Goal: Task Accomplishment & Management: Use online tool/utility

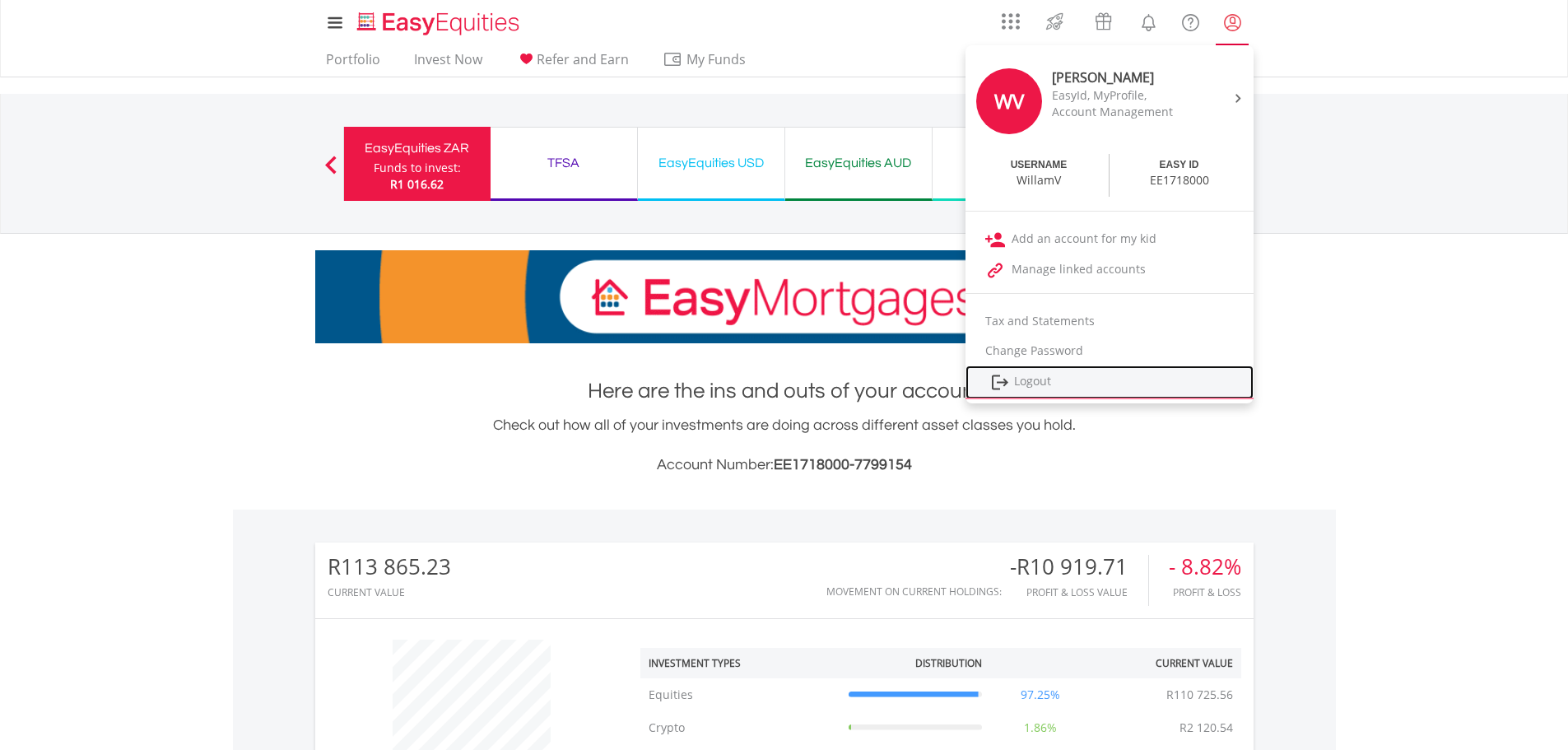
click at [1031, 381] on link "Logout" at bounding box center [1110, 382] width 288 height 34
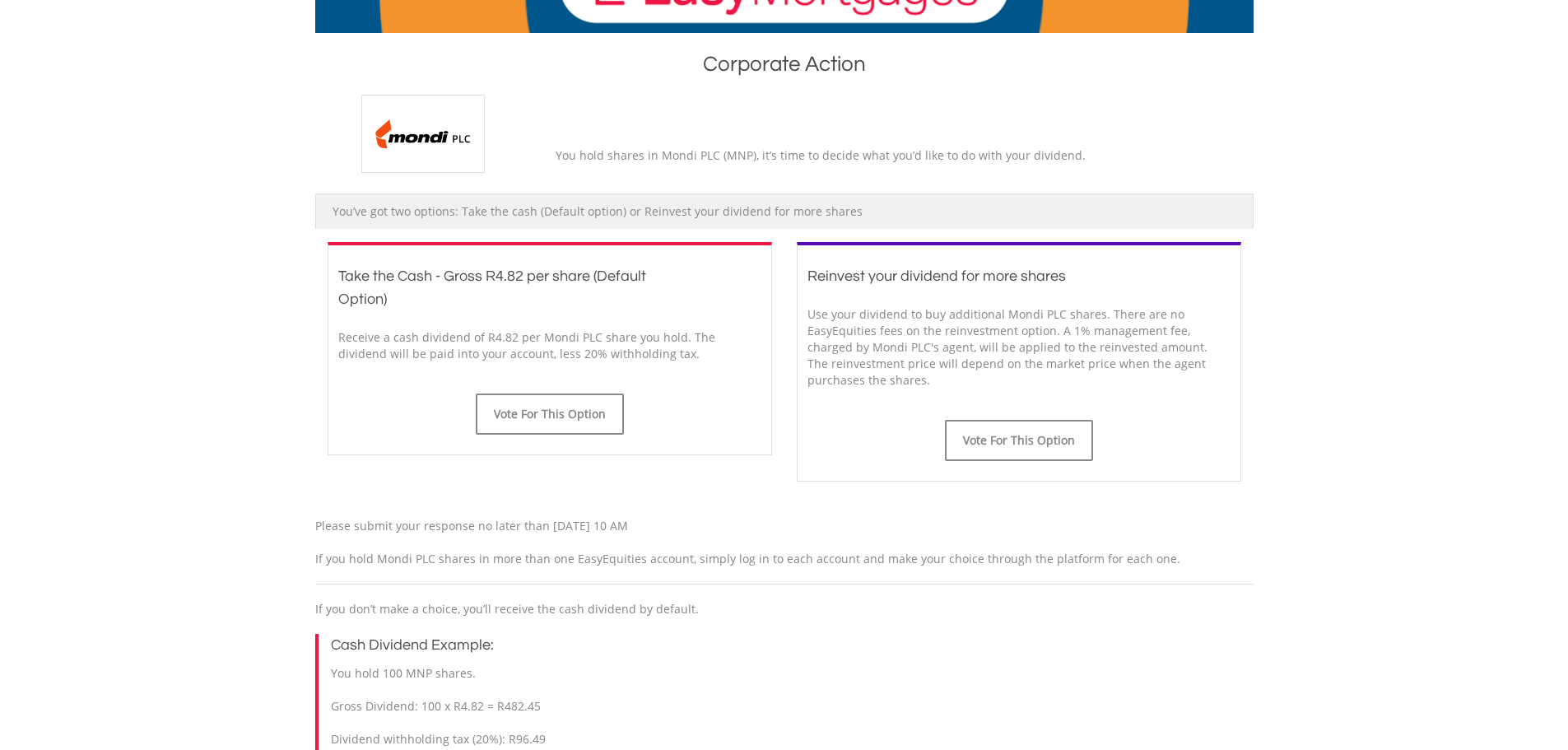
scroll to position [330, 0]
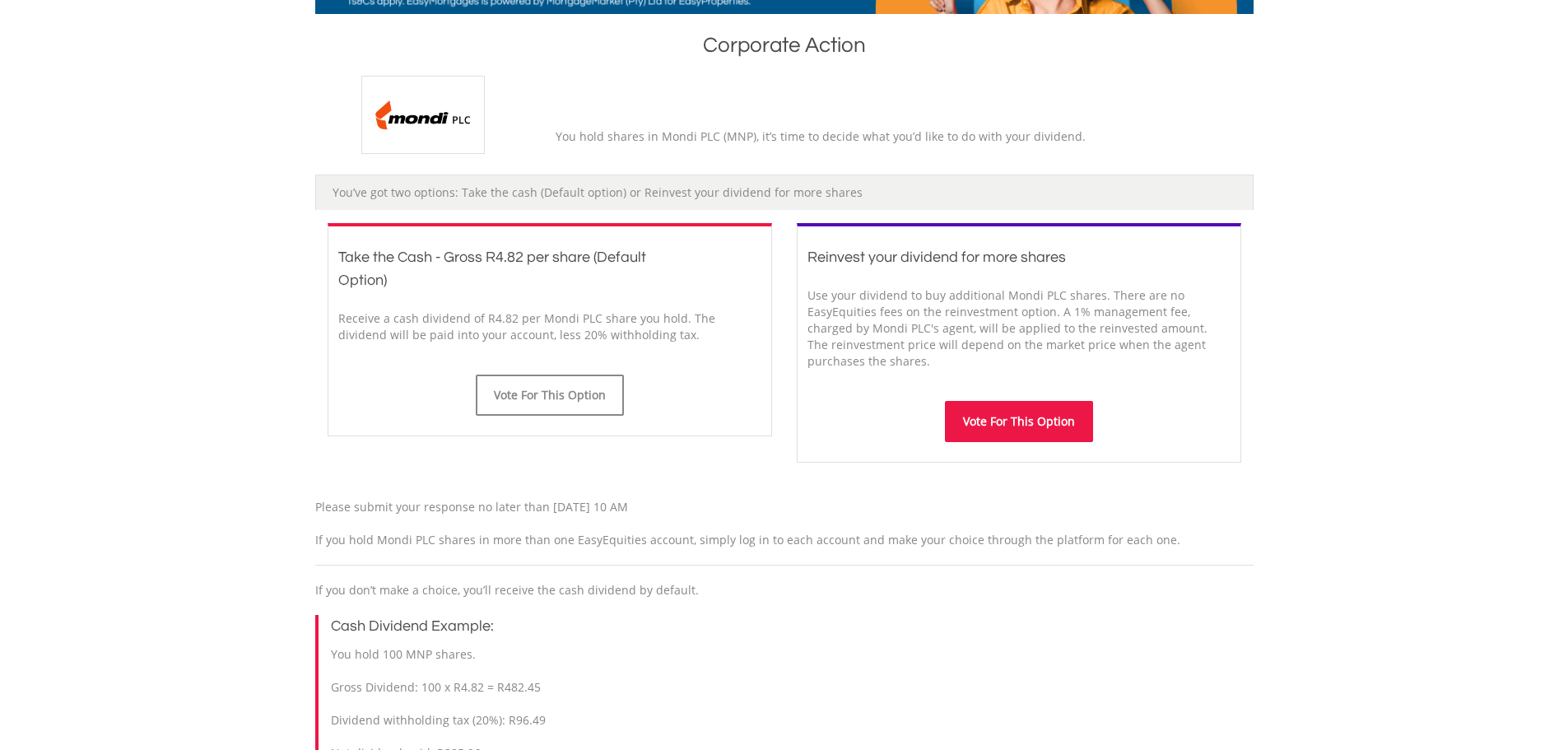
click at [1012, 430] on button "Vote For This Option" at bounding box center [1019, 421] width 148 height 41
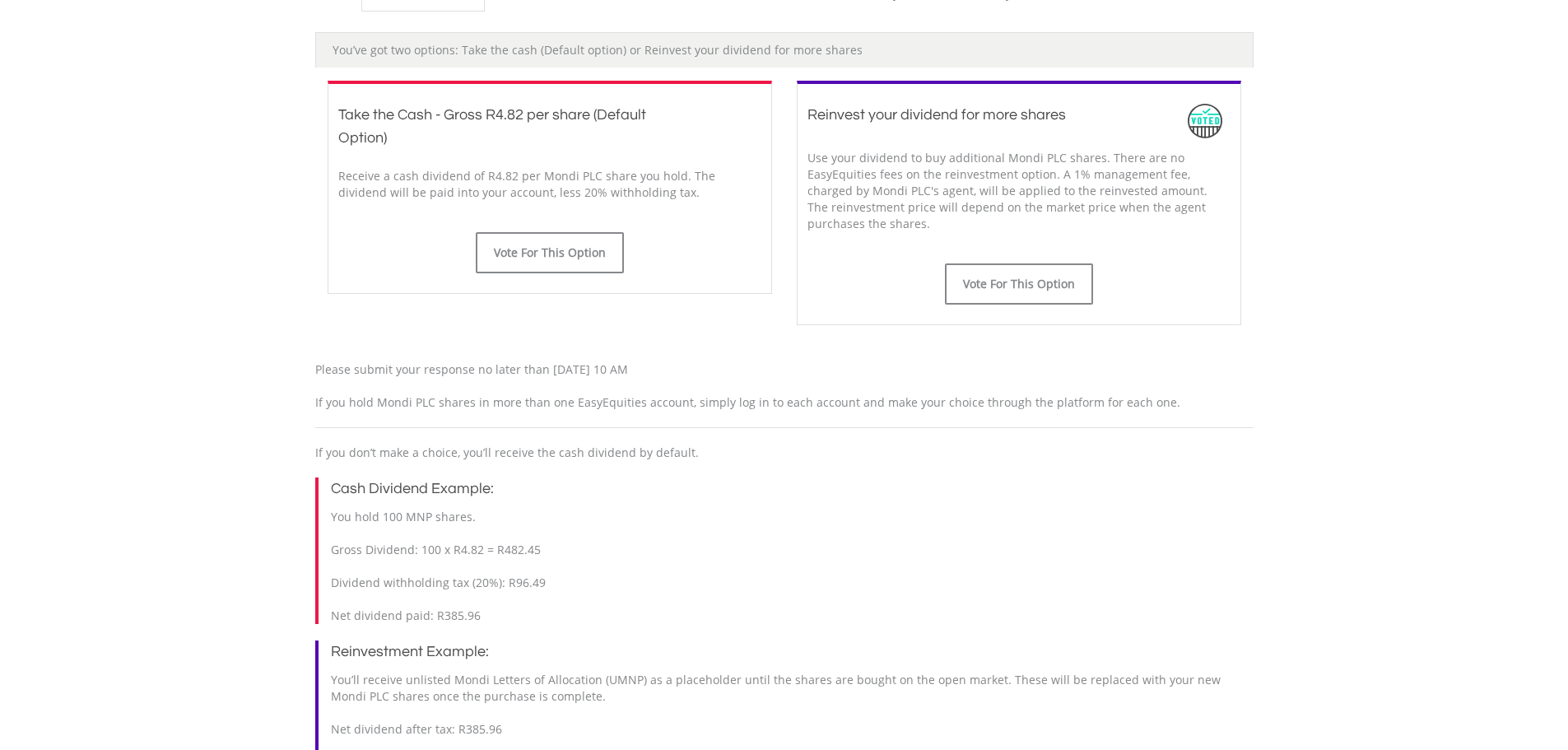
scroll to position [508, 0]
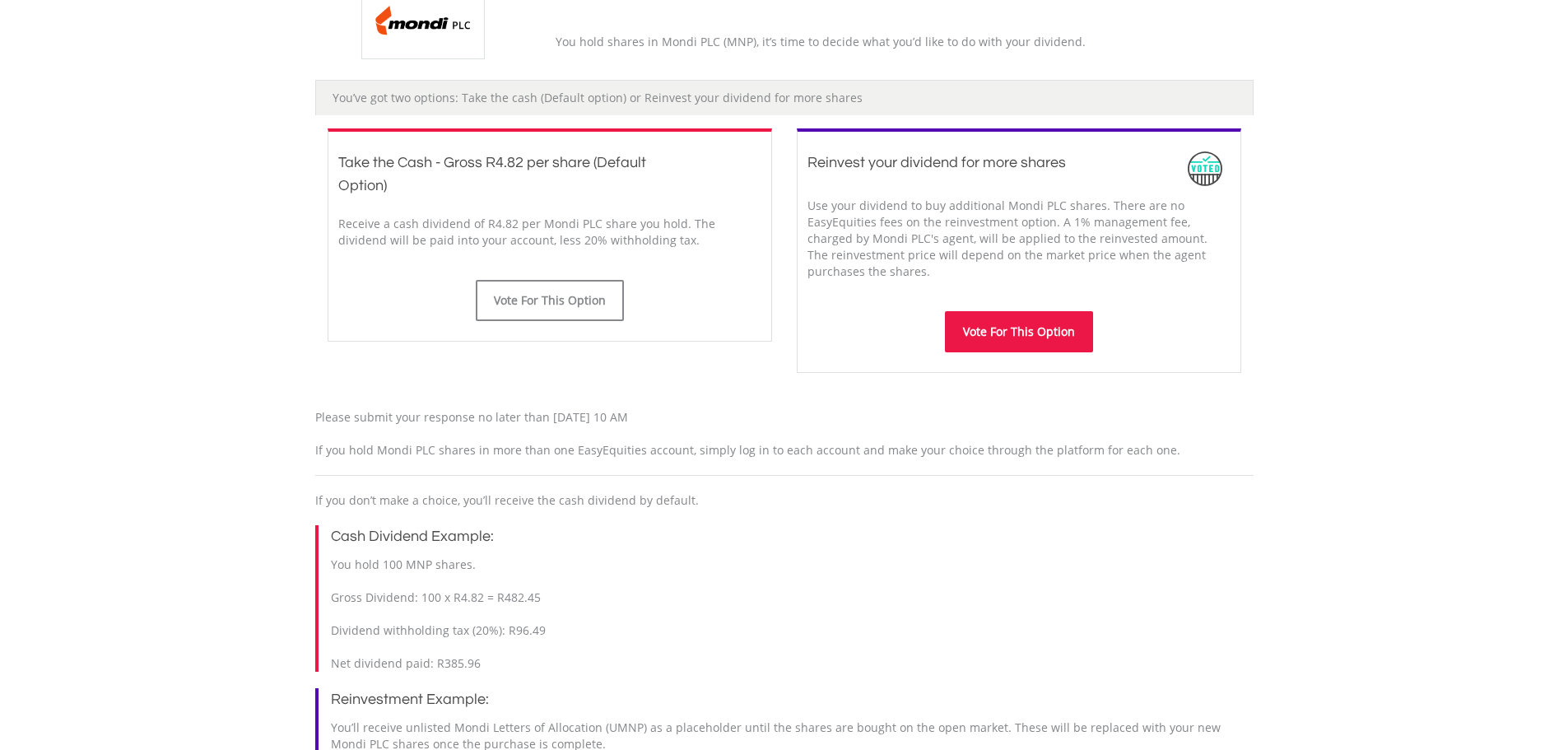
click at [1011, 326] on button "Vote For This Option" at bounding box center [1019, 332] width 148 height 41
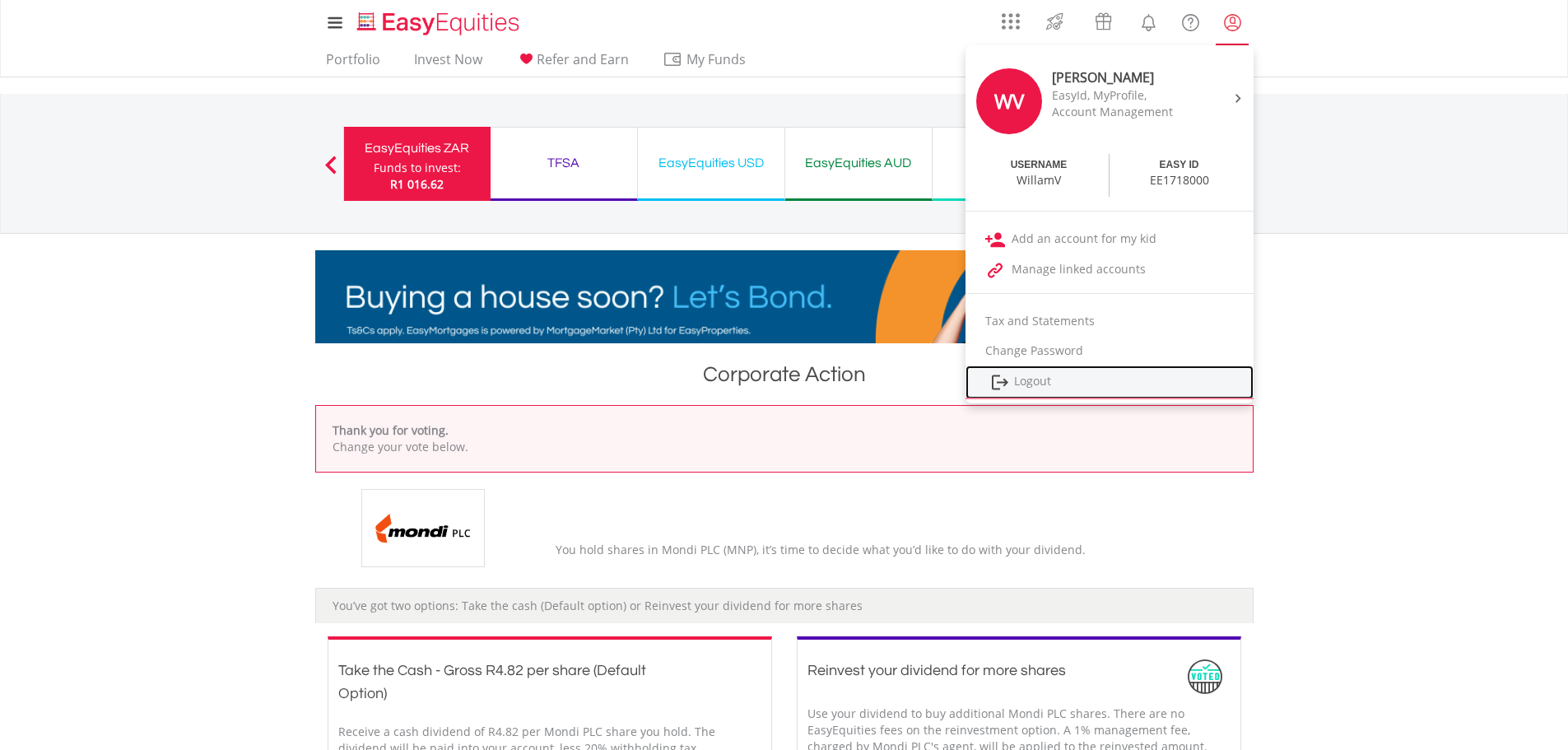
click at [1016, 385] on link "Logout" at bounding box center [1110, 382] width 288 height 34
